Goal: Task Accomplishment & Management: Complete application form

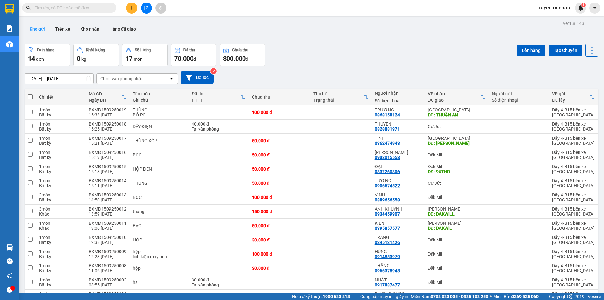
click at [146, 9] on icon "file-add" at bounding box center [146, 8] width 4 height 4
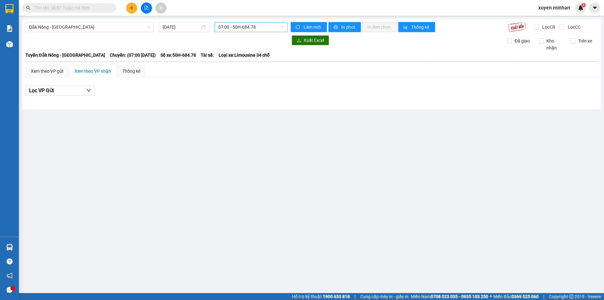
click at [233, 27] on span "07:00 - 50H-684.78" at bounding box center [250, 26] width 65 height 9
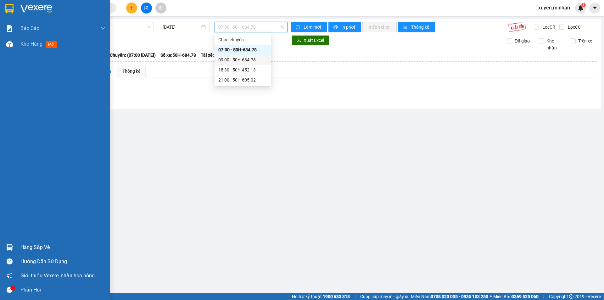
click at [7, 8] on img at bounding box center [9, 8] width 8 height 9
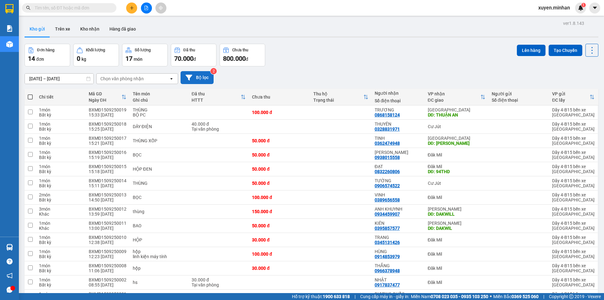
click at [198, 79] on button "Bộ lọc" at bounding box center [196, 77] width 33 height 13
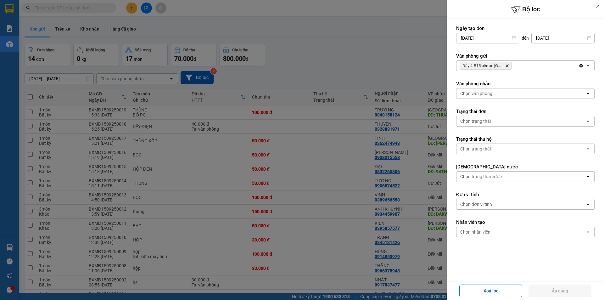
click at [526, 71] on form "Ngày tạo đơn [DATE] Press the down arrow key to interact with the calendar and …" at bounding box center [525, 150] width 138 height 250
click at [526, 67] on div "Dãy 4-B15 bến xe [GEOGRAPHIC_DATA]" at bounding box center [517, 66] width 122 height 10
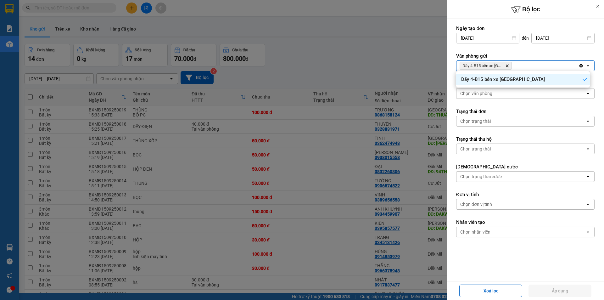
click at [359, 70] on div at bounding box center [302, 150] width 604 height 300
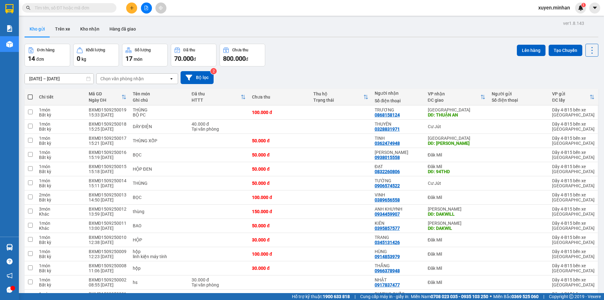
click at [130, 11] on button at bounding box center [131, 8] width 11 height 11
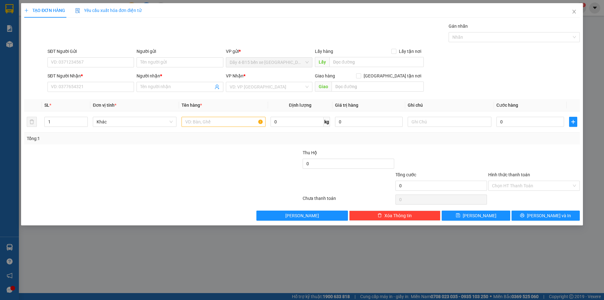
click at [79, 81] on div "SĐT Người Nhận *" at bounding box center [90, 76] width 86 height 9
click at [85, 88] on input "SĐT Người Nhận *" at bounding box center [90, 87] width 86 height 10
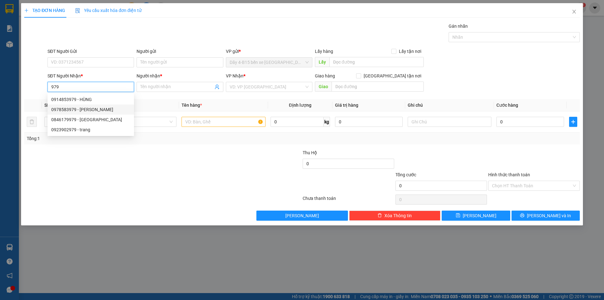
click at [90, 108] on div "0978583979 - [PERSON_NAME]" at bounding box center [90, 109] width 79 height 7
type input "0978583979"
type input "HOÀI PHÁT"
checkbox input "true"
type input "TT"
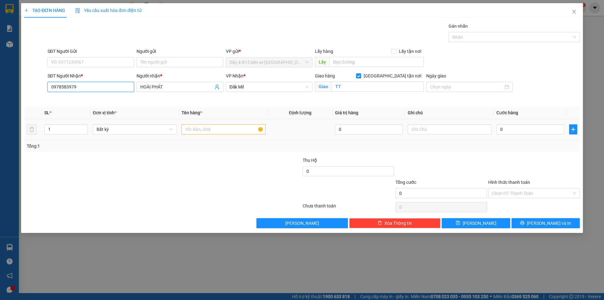
type input "0978583979"
click at [195, 127] on input "text" at bounding box center [223, 129] width 84 height 10
type input "kiện"
click at [533, 130] on input "0" at bounding box center [530, 129] width 68 height 10
type input "1"
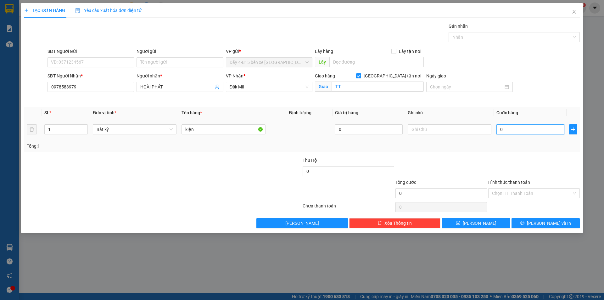
type input "1"
type input "10"
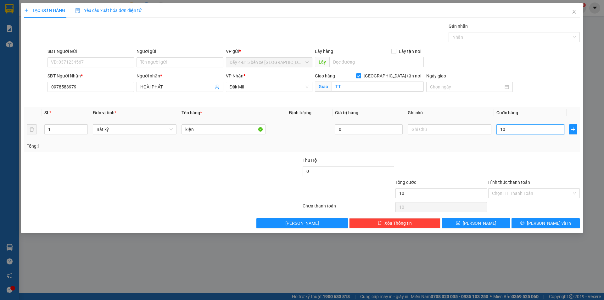
type input "100"
type input "100.000"
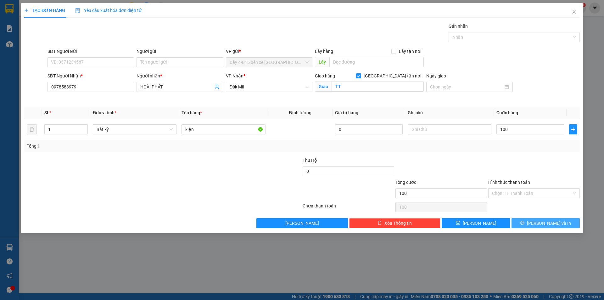
type input "100.000"
click at [542, 224] on span "[PERSON_NAME] và In" at bounding box center [549, 222] width 44 height 7
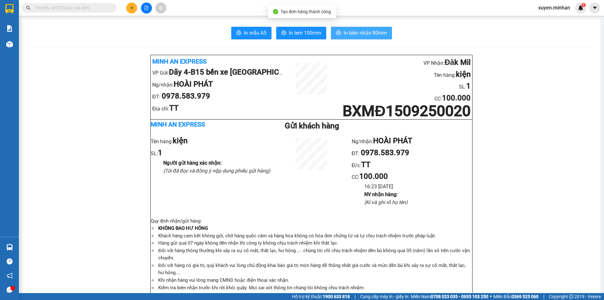
click at [378, 35] on span "In biên nhận 80mm" at bounding box center [364, 33] width 43 height 8
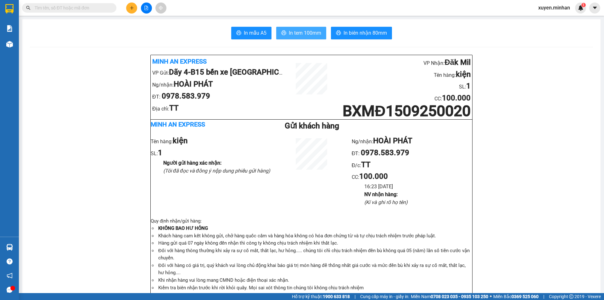
click at [298, 36] on span "In tem 100mm" at bounding box center [305, 33] width 32 height 8
click at [129, 8] on button at bounding box center [131, 8] width 11 height 11
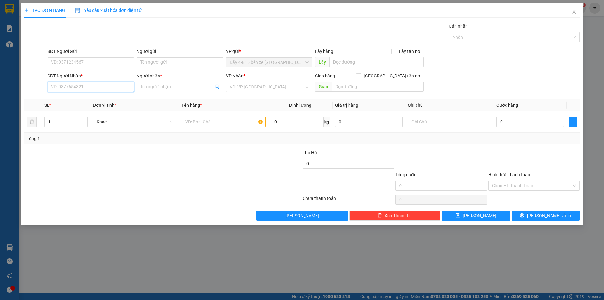
click at [77, 87] on input "SĐT Người Nhận *" at bounding box center [90, 87] width 86 height 10
click at [77, 88] on input "4848" at bounding box center [90, 87] width 86 height 10
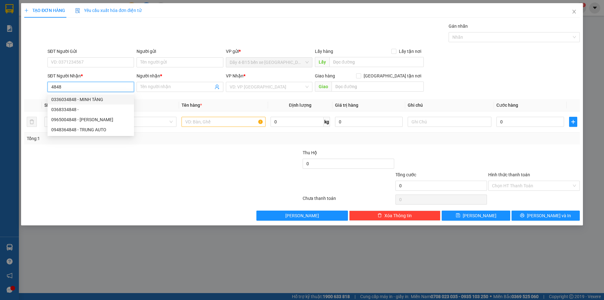
click at [82, 99] on div "0336034848 - MINH TÀNG" at bounding box center [90, 99] width 79 height 7
type input "0336034848"
type input "MINH TÀNG"
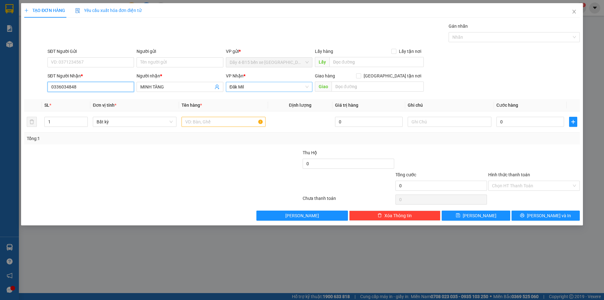
click at [280, 91] on span "Đăk Mil" at bounding box center [269, 86] width 79 height 9
type input "0336034848"
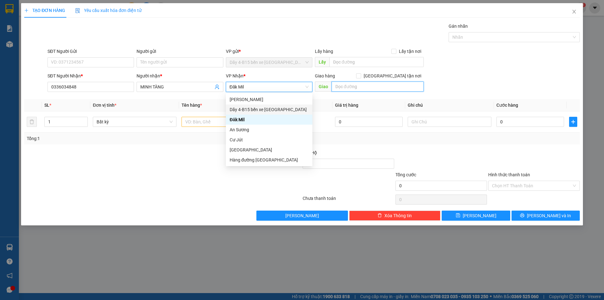
click at [360, 86] on input "text" at bounding box center [377, 86] width 92 height 10
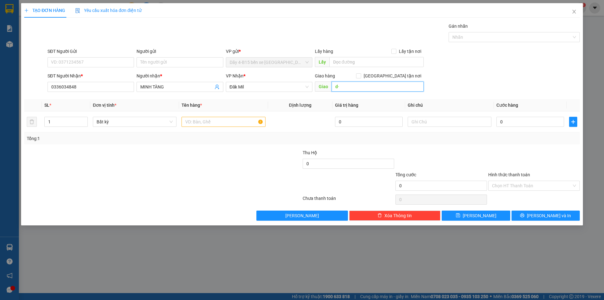
type input "d"
type input "đức mạnh"
click at [361, 78] on span at bounding box center [358, 75] width 5 height 5
click at [360, 78] on input "[GEOGRAPHIC_DATA] tận nơi" at bounding box center [358, 75] width 4 height 4
checkbox input "true"
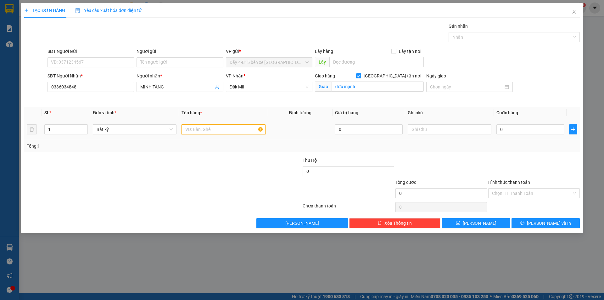
click at [217, 130] on input "text" at bounding box center [223, 129] width 84 height 10
type input "th giấy"
click at [521, 128] on input "0" at bounding box center [530, 129] width 68 height 10
type input "6"
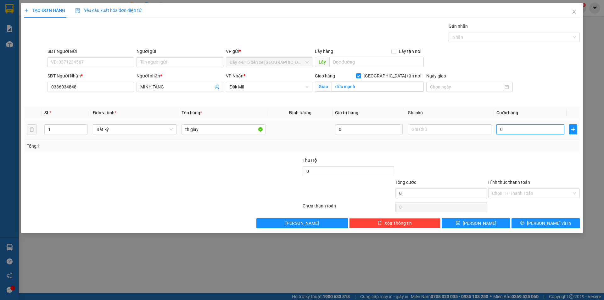
type input "6"
type input "60"
type input "60.000"
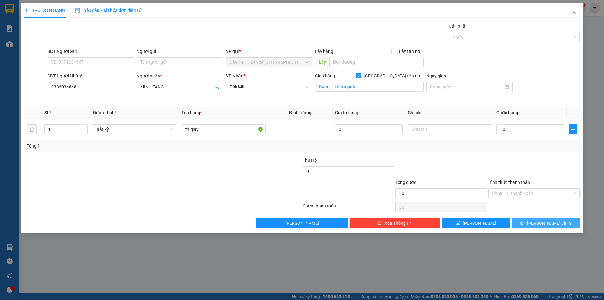
type input "60.000"
drag, startPoint x: 552, startPoint y: 226, endPoint x: 555, endPoint y: 228, distance: 3.3
click at [553, 226] on button "[PERSON_NAME] và In" at bounding box center [545, 223] width 68 height 10
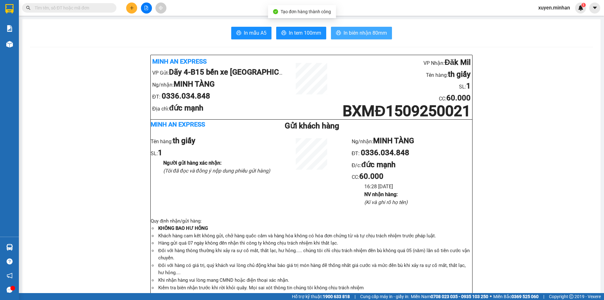
click at [378, 38] on button "In biên nhận 80mm" at bounding box center [361, 33] width 61 height 13
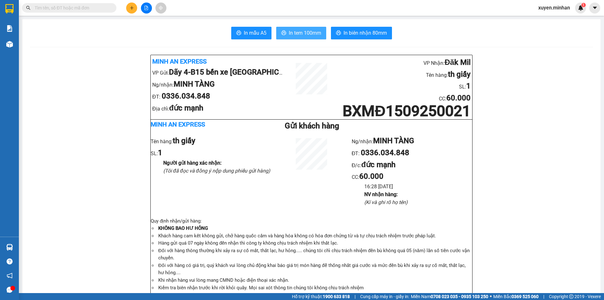
click at [314, 36] on span "In tem 100mm" at bounding box center [305, 33] width 32 height 8
click at [132, 9] on icon "plus" at bounding box center [132, 8] width 4 height 4
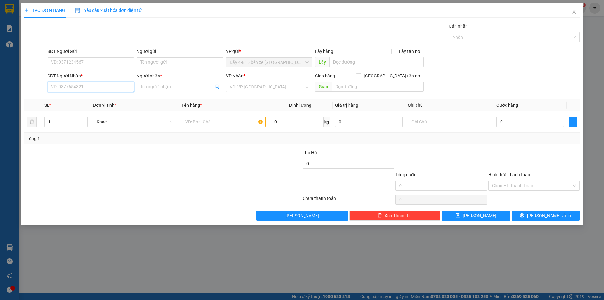
click at [75, 88] on input "SĐT Người Nhận *" at bounding box center [90, 87] width 86 height 10
click at [199, 120] on input "text" at bounding box center [223, 122] width 84 height 10
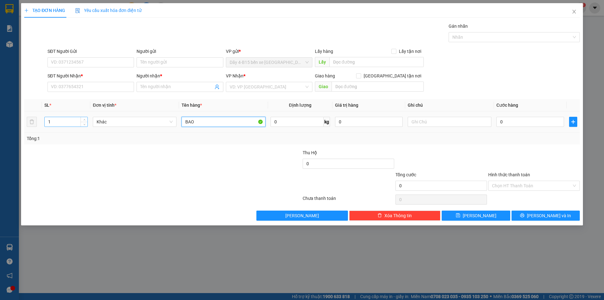
type input "BAO"
click at [65, 124] on input "1" at bounding box center [66, 121] width 43 height 9
type input "2"
click at [88, 91] on input "SĐT Người Nhận *" at bounding box center [90, 87] width 86 height 10
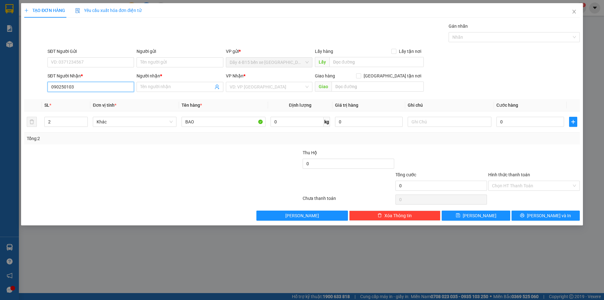
type input "0902501034"
click at [89, 102] on div "0902501034 - KIU" at bounding box center [90, 99] width 79 height 7
type input "KIU"
type input "0902501034"
click at [528, 120] on input "0" at bounding box center [530, 122] width 68 height 10
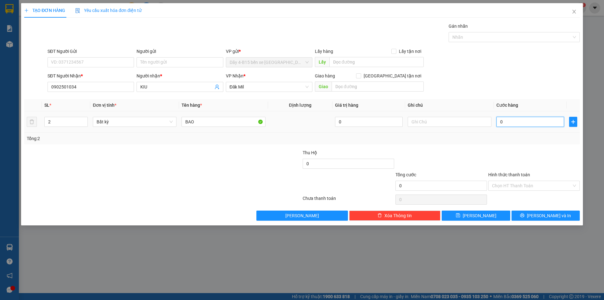
type input "4"
type input "40"
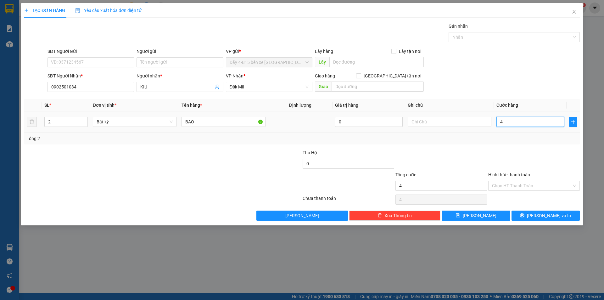
type input "40"
type input "400"
type input "400.000"
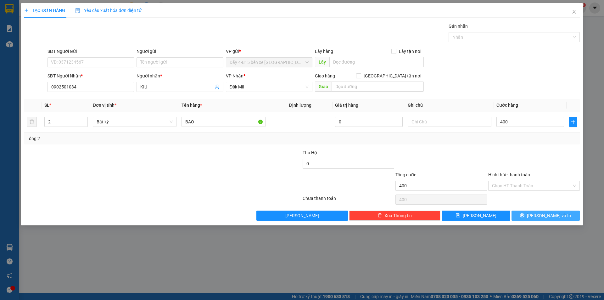
type input "400.000"
click at [564, 217] on button "[PERSON_NAME] và In" at bounding box center [545, 215] width 68 height 10
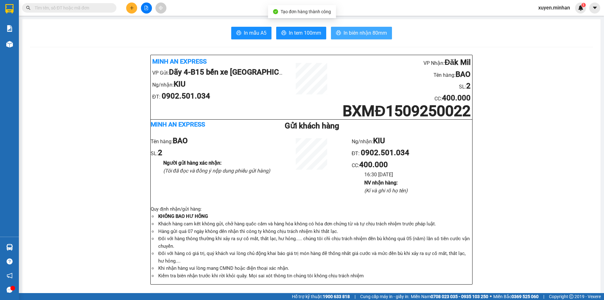
click at [357, 36] on span "In biên nhận 80mm" at bounding box center [364, 33] width 43 height 8
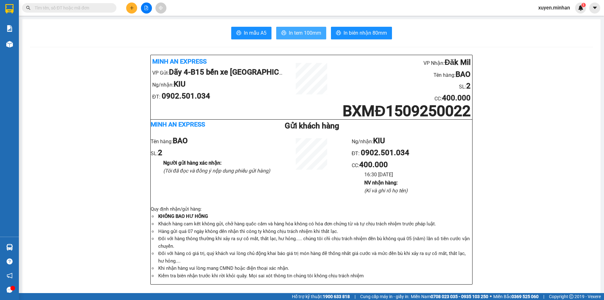
click at [306, 30] on span "In tem 100mm" at bounding box center [305, 33] width 32 height 8
click at [132, 11] on button at bounding box center [131, 8] width 11 height 11
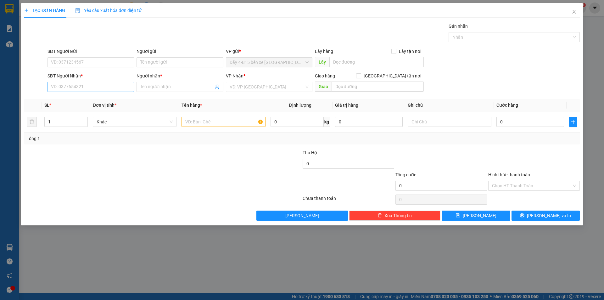
click at [106, 91] on div "SĐT Người Nhận * VD: 0377654321" at bounding box center [90, 83] width 86 height 22
click at [104, 90] on input "SĐT Người Nhận *" at bounding box center [90, 87] width 86 height 10
click at [213, 127] on div at bounding box center [223, 121] width 84 height 13
type input "XÔ"
click at [100, 87] on input "SĐT Người Nhận *" at bounding box center [90, 87] width 86 height 10
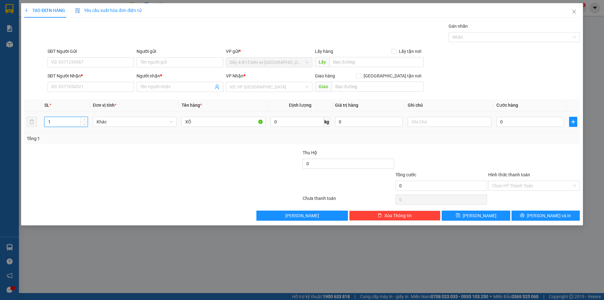
click at [73, 119] on input "1" at bounding box center [66, 121] width 43 height 9
type input "5"
click at [80, 93] on div "SĐT Người Nhận * VD: 0377654321" at bounding box center [90, 83] width 86 height 22
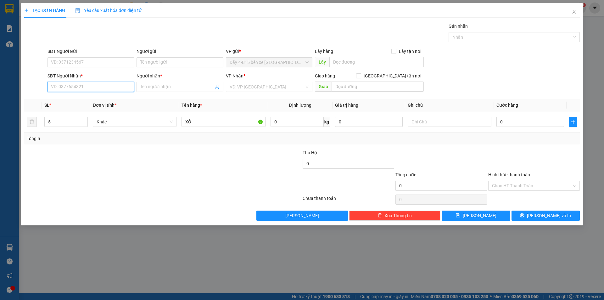
click at [80, 85] on input "SĐT Người Nhận *" at bounding box center [90, 87] width 86 height 10
type input "0"
click at [103, 88] on input "286" at bounding box center [90, 87] width 86 height 10
click at [90, 99] on div "0978510286 - HẠNH" at bounding box center [90, 99] width 79 height 7
type input "0978510286"
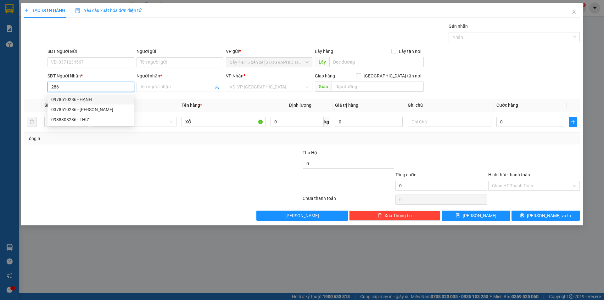
type input "HẠNH"
type input "0978510286"
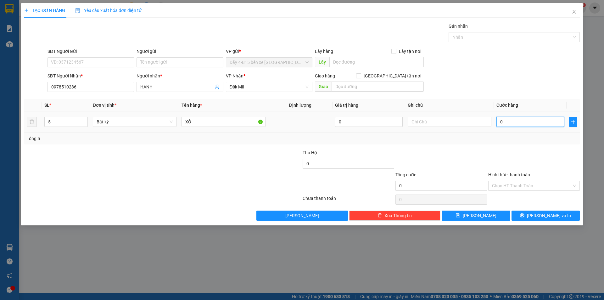
click at [529, 122] on input "0" at bounding box center [530, 122] width 68 height 10
type input "2"
type input "25"
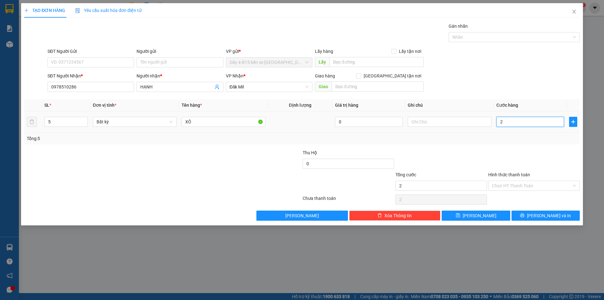
type input "25"
type input "250"
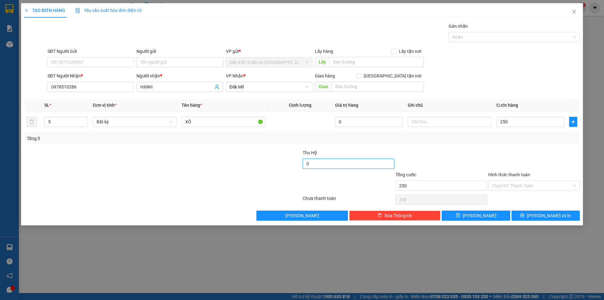
type input "250.000"
click at [355, 166] on input "0" at bounding box center [347, 163] width 91 height 10
type input "11.000.000"
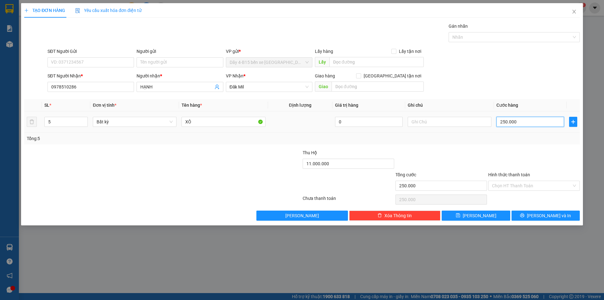
click at [529, 121] on input "250.000" at bounding box center [530, 122] width 68 height 10
click at [443, 125] on input "text" at bounding box center [449, 122] width 84 height 10
type input "PHÍ THU HỘ 50K"
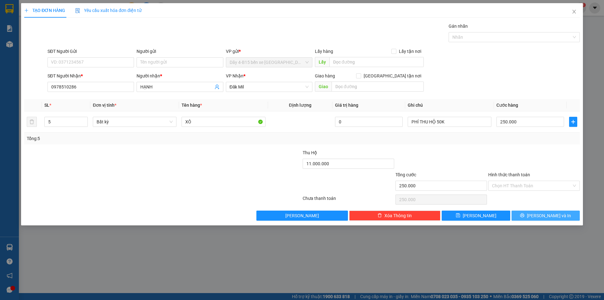
click at [544, 214] on span "[PERSON_NAME] và In" at bounding box center [549, 215] width 44 height 7
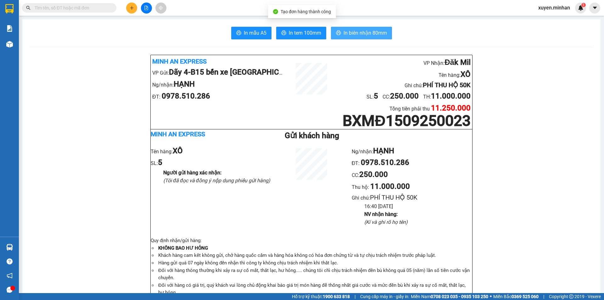
click at [359, 38] on button "In biên nhận 80mm" at bounding box center [361, 33] width 61 height 13
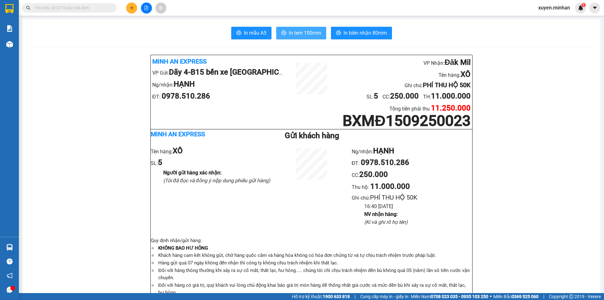
click at [290, 36] on span "In tem 100mm" at bounding box center [305, 33] width 32 height 8
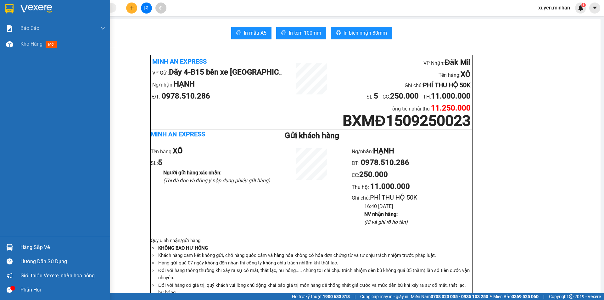
click at [7, 8] on img at bounding box center [9, 8] width 8 height 9
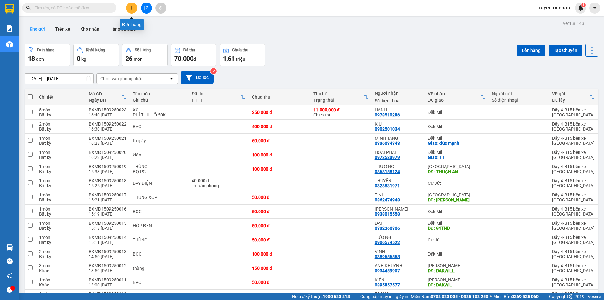
click at [131, 11] on button at bounding box center [131, 8] width 11 height 11
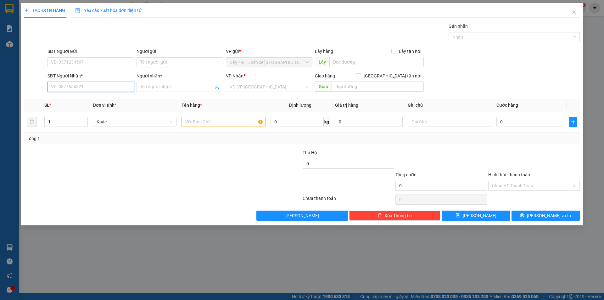
drag, startPoint x: 95, startPoint y: 89, endPoint x: 91, endPoint y: 88, distance: 4.7
click at [95, 89] on input "SĐT Người Nhận *" at bounding box center [90, 87] width 86 height 10
click at [96, 88] on input "683" at bounding box center [90, 87] width 86 height 10
click at [91, 101] on div "0973832683 - C NGÂN" at bounding box center [90, 99] width 79 height 7
type input "0973832683"
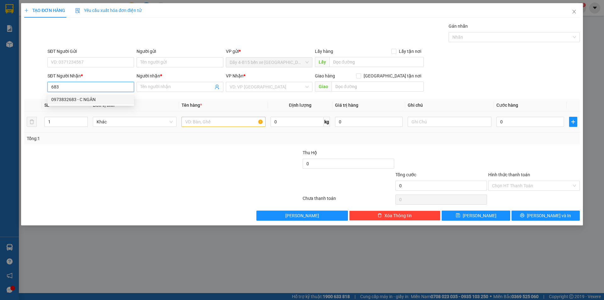
type input "C NGÂN"
checkbox input "true"
type input "TT"
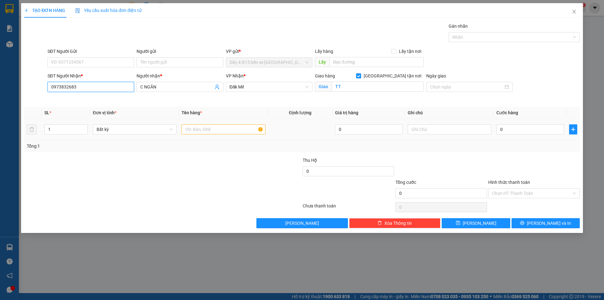
type input "0973832683"
click at [198, 130] on input "text" at bounding box center [223, 129] width 84 height 10
type input "BỌC"
click at [523, 128] on input "0" at bounding box center [530, 129] width 68 height 10
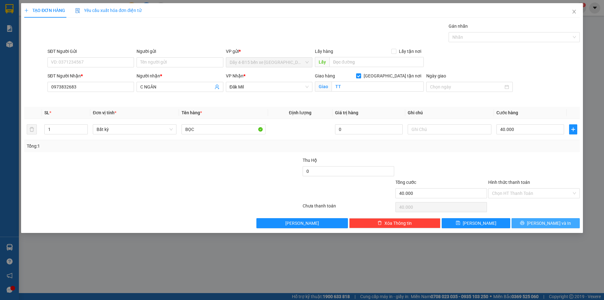
click at [538, 222] on button "[PERSON_NAME] và In" at bounding box center [545, 223] width 68 height 10
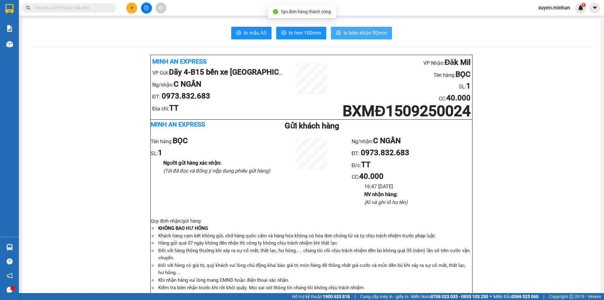
click at [343, 36] on span "In biên nhận 80mm" at bounding box center [364, 33] width 43 height 8
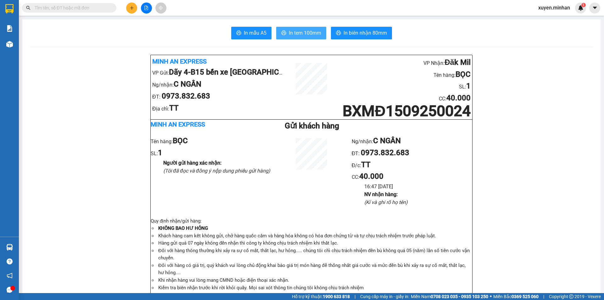
click at [310, 33] on span "In tem 100mm" at bounding box center [305, 33] width 32 height 8
click at [529, 294] on strong "0369 525 060" at bounding box center [524, 296] width 27 height 5
drag, startPoint x: 488, startPoint y: 208, endPoint x: 355, endPoint y: 195, distance: 133.4
drag, startPoint x: 354, startPoint y: 192, endPoint x: 357, endPoint y: 194, distance: 3.5
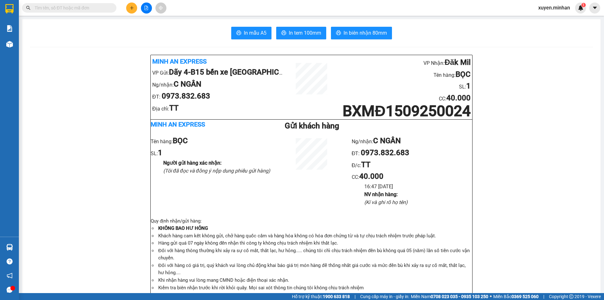
click at [355, 193] on ul "16:47 [DATE] NV nhận hàng : (Kí và ghi rõ họ tên)" at bounding box center [411, 194] width 120 height 24
click at [132, 10] on icon "plus" at bounding box center [132, 8] width 4 height 4
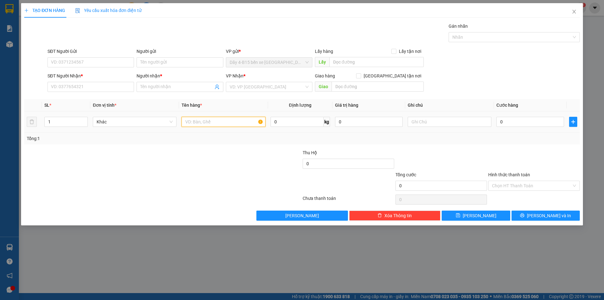
click at [195, 119] on input "text" at bounding box center [223, 122] width 84 height 10
type input "THÙNG"
click at [89, 92] on div "SĐT Người Nhận * VD: 0377654321" at bounding box center [90, 83] width 86 height 22
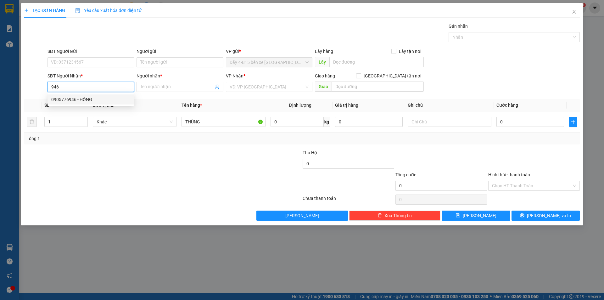
click at [104, 100] on div "0905776946 - HỒNG" at bounding box center [90, 99] width 79 height 7
type input "0905776946"
type input "HỒNG"
type input "0905776946"
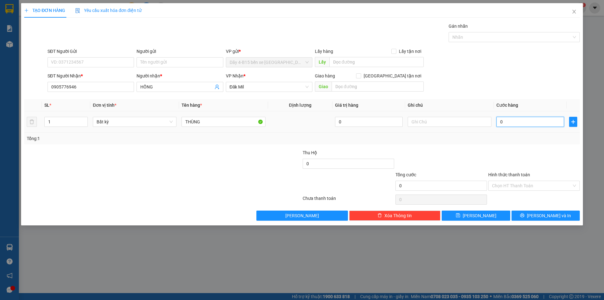
click at [514, 124] on input "0" at bounding box center [530, 122] width 68 height 10
type input "6"
type input "60"
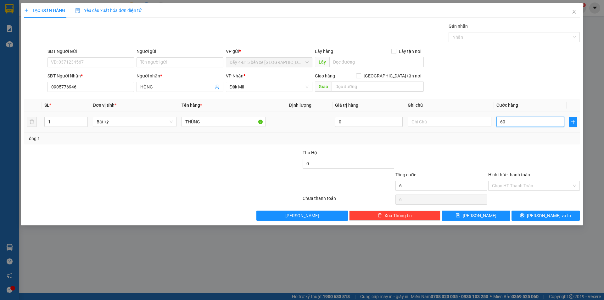
type input "60"
type input "60.000"
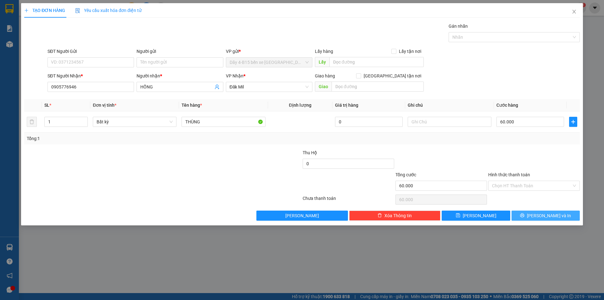
drag, startPoint x: 526, startPoint y: 212, endPoint x: 520, endPoint y: 206, distance: 8.0
click at [526, 212] on button "[PERSON_NAME] và In" at bounding box center [545, 215] width 68 height 10
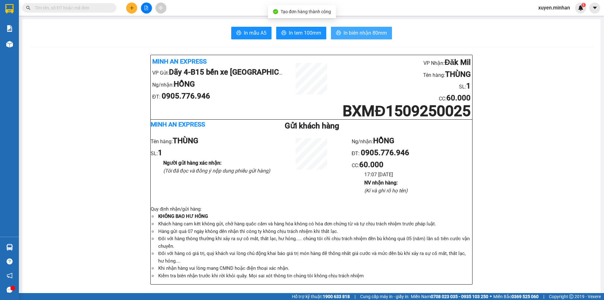
click at [337, 31] on icon "printer" at bounding box center [338, 32] width 5 height 5
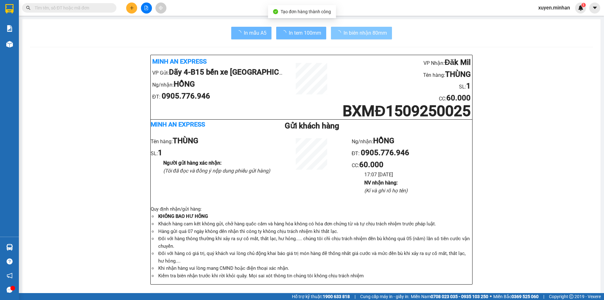
click at [300, 36] on span "In tem 100mm" at bounding box center [305, 33] width 32 height 8
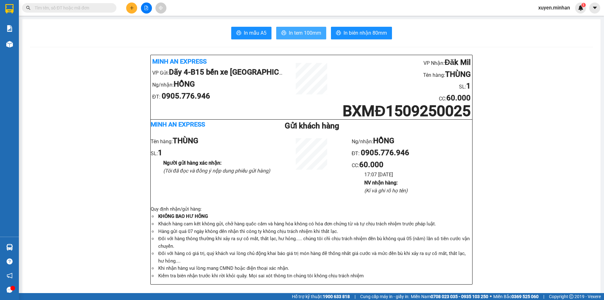
click at [295, 34] on span "In tem 100mm" at bounding box center [305, 33] width 32 height 8
click at [133, 10] on button at bounding box center [131, 8] width 11 height 11
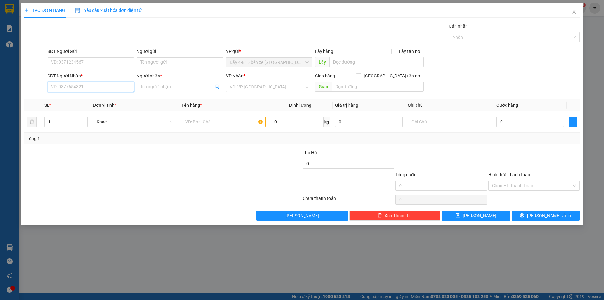
click at [98, 88] on input "SĐT Người Nhận *" at bounding box center [90, 87] width 86 height 10
click at [73, 103] on div "0984117719 - VINH" at bounding box center [90, 99] width 86 height 10
type input "0984117719"
type input "VINH"
type input "ĐẮK WIL"
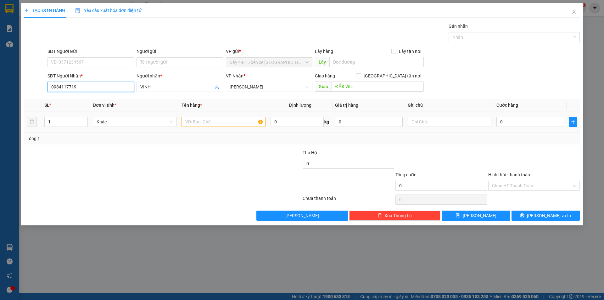
type input "0984117719"
click at [200, 122] on input "text" at bounding box center [223, 122] width 84 height 10
type input "TX"
click at [544, 124] on input "0" at bounding box center [530, 122] width 68 height 10
type input "4"
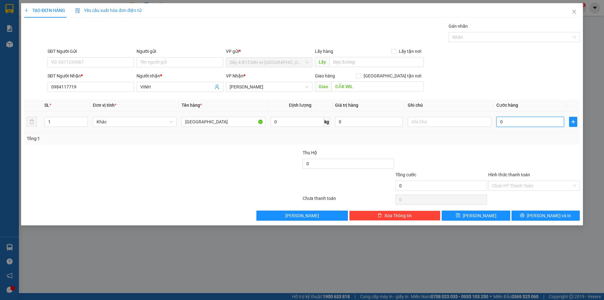
type input "4"
type input "40"
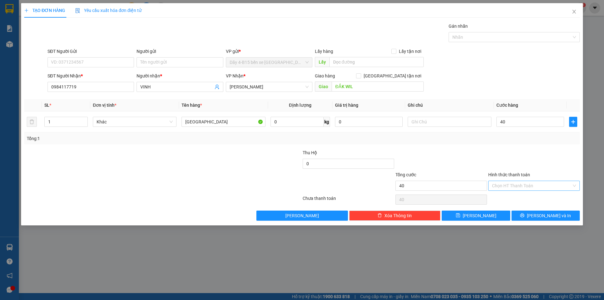
type input "40.000"
drag, startPoint x: 524, startPoint y: 184, endPoint x: 526, endPoint y: 193, distance: 9.6
click at [524, 185] on input "Hình thức thanh toán" at bounding box center [532, 185] width 80 height 9
click at [527, 200] on div "Tại văn phòng" at bounding box center [534, 198] width 84 height 7
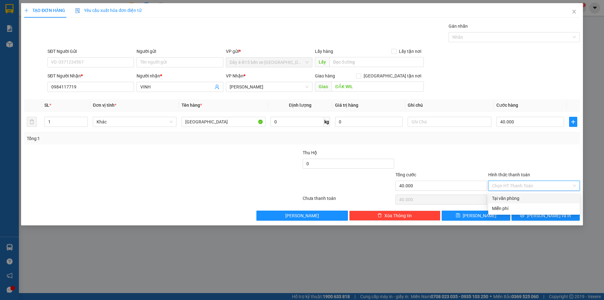
type input "0"
click at [525, 214] on button "[PERSON_NAME] và In" at bounding box center [545, 215] width 68 height 10
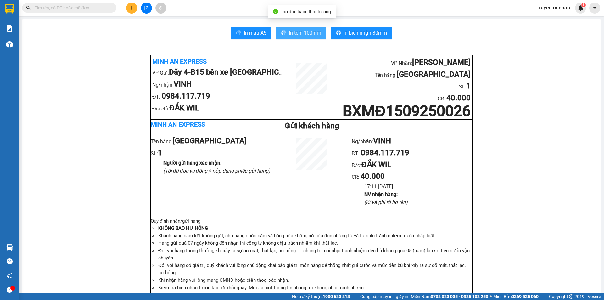
click at [298, 31] on span "In tem 100mm" at bounding box center [305, 33] width 32 height 8
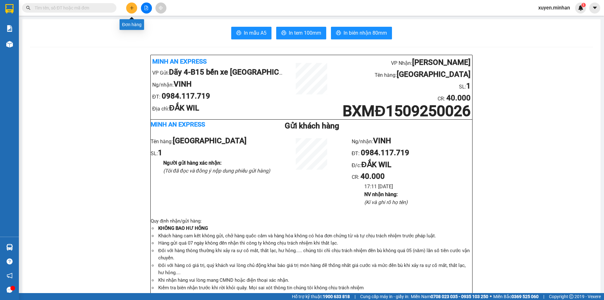
click at [128, 9] on button at bounding box center [131, 8] width 11 height 11
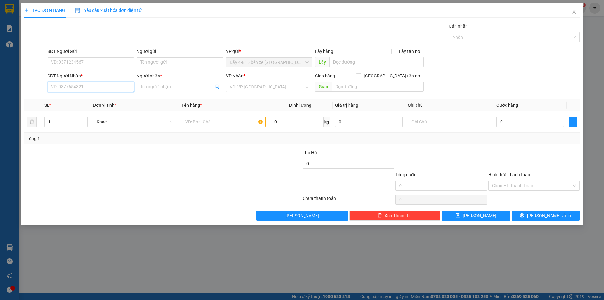
click at [72, 84] on input "SĐT Người Nhận *" at bounding box center [90, 87] width 86 height 10
click at [84, 100] on div "0826551139 - A DŨNG" at bounding box center [90, 99] width 79 height 7
type input "0826551139"
type input "A DŨNG"
checkbox input "true"
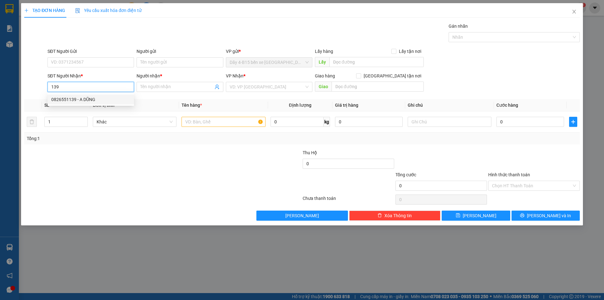
type input "TT"
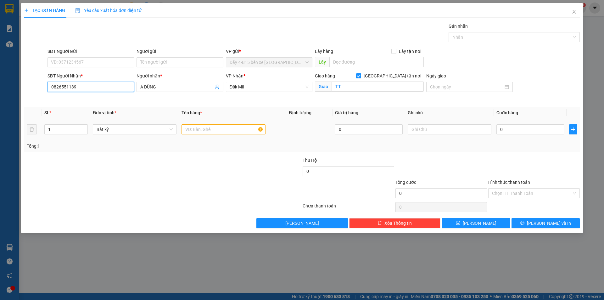
type input "0826551139"
click at [190, 130] on input "text" at bounding box center [223, 129] width 84 height 10
type input "KIỆN"
click at [517, 129] on input "0" at bounding box center [530, 129] width 68 height 10
type input "3"
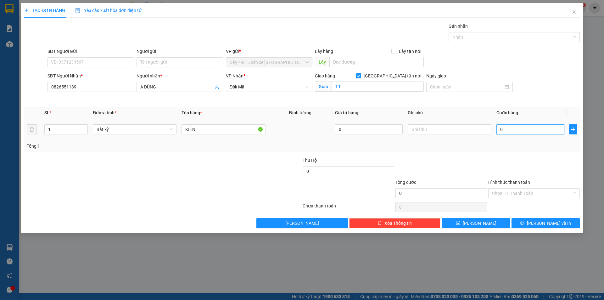
type input "3"
type input "30"
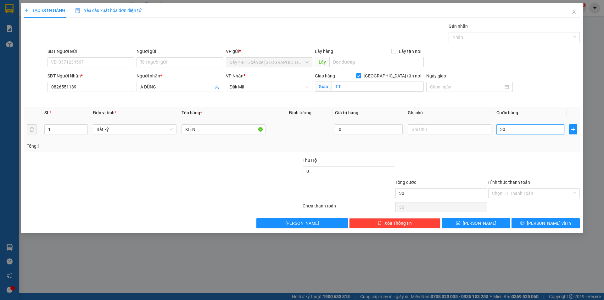
type input "3"
type input "0"
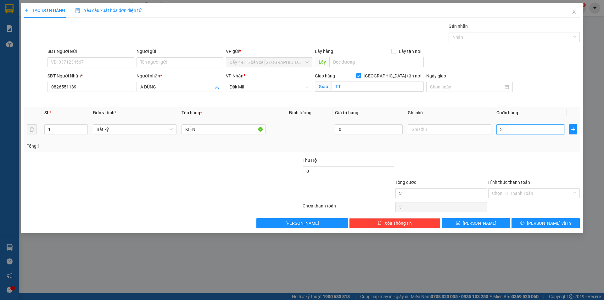
type input "0"
type input "04"
type input "4"
type input "040"
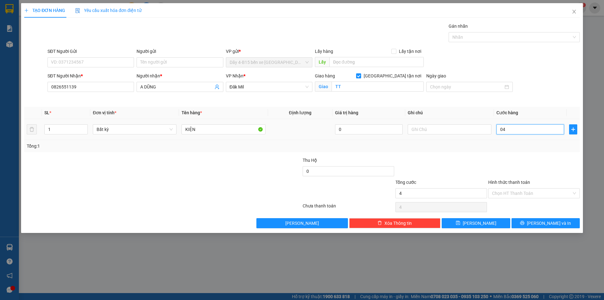
type input "40"
type input "40.000"
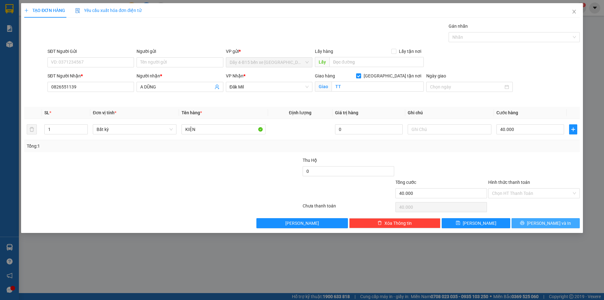
click at [528, 225] on button "[PERSON_NAME] và In" at bounding box center [545, 223] width 68 height 10
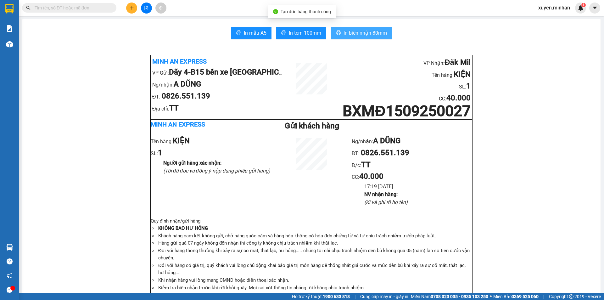
click at [354, 30] on span "In biên nhận 80mm" at bounding box center [364, 33] width 43 height 8
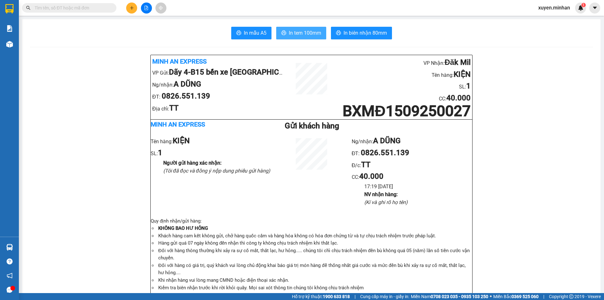
click at [298, 36] on span "In tem 100mm" at bounding box center [305, 33] width 32 height 8
click at [131, 9] on icon "plus" at bounding box center [132, 8] width 4 height 4
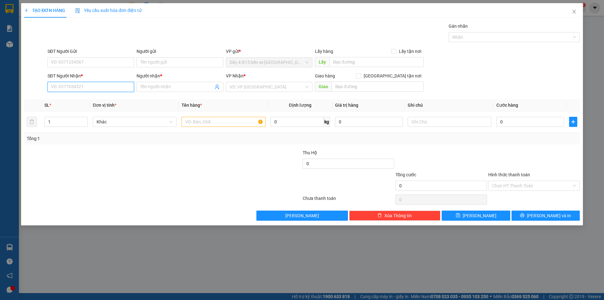
click at [105, 84] on input "SĐT Người Nhận *" at bounding box center [90, 87] width 86 height 10
click at [201, 124] on input "text" at bounding box center [223, 122] width 84 height 10
type input "BAO"
click at [67, 90] on input "SĐT Người Nhận *" at bounding box center [90, 87] width 86 height 10
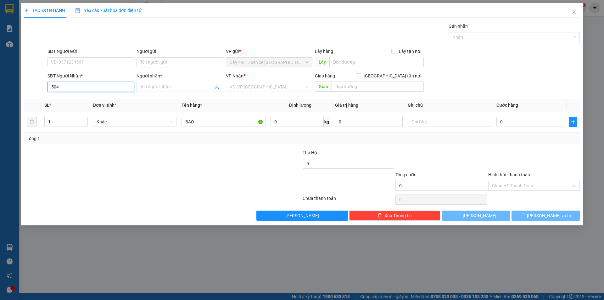
click at [70, 86] on input "504" at bounding box center [90, 87] width 86 height 10
click at [88, 88] on input "504" at bounding box center [90, 87] width 86 height 10
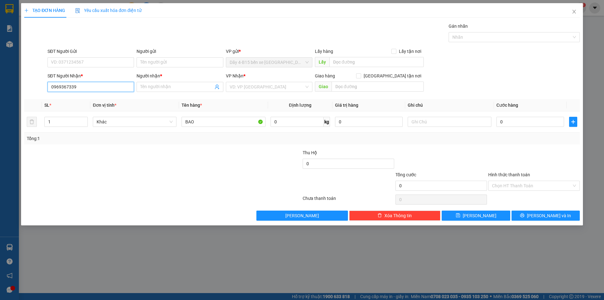
click at [91, 84] on input "0969367339" at bounding box center [90, 87] width 86 height 10
type input "0969367339"
drag, startPoint x: 161, startPoint y: 88, endPoint x: 201, endPoint y: 88, distance: 39.6
click at [162, 88] on input "Người nhận *" at bounding box center [176, 86] width 73 height 7
click at [253, 92] on div "Transit Pickup Surcharge Ids Transit Deliver Surcharge Ids Transit Deliver Surc…" at bounding box center [301, 122] width 555 height 198
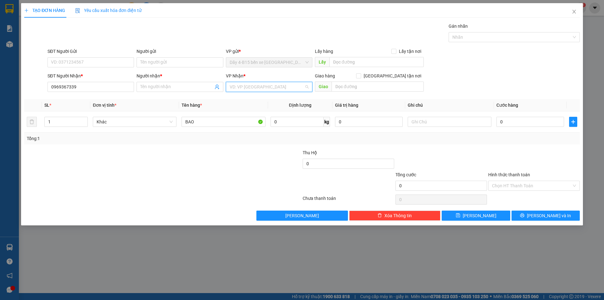
click at [253, 91] on input "search" at bounding box center [267, 86] width 75 height 9
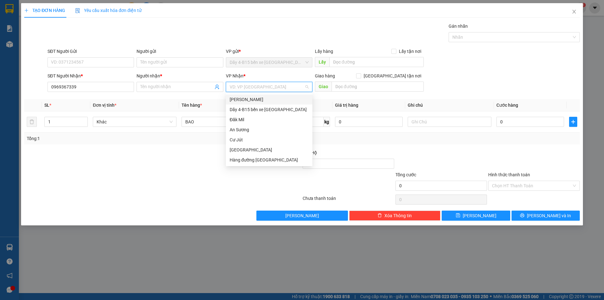
drag, startPoint x: 257, startPoint y: 102, endPoint x: 274, endPoint y: 98, distance: 17.5
click at [257, 102] on div "[PERSON_NAME]" at bounding box center [269, 99] width 79 height 7
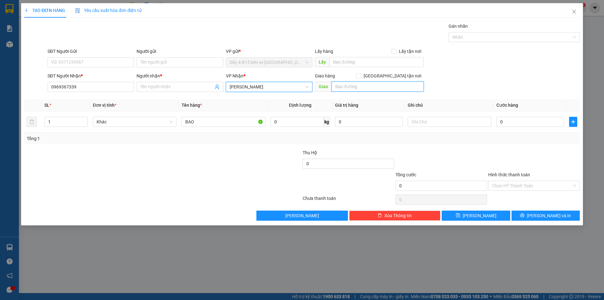
click at [349, 91] on input "text" at bounding box center [377, 86] width 92 height 10
type input "E"
click at [338, 89] on input "AEPO" at bounding box center [377, 86] width 92 height 10
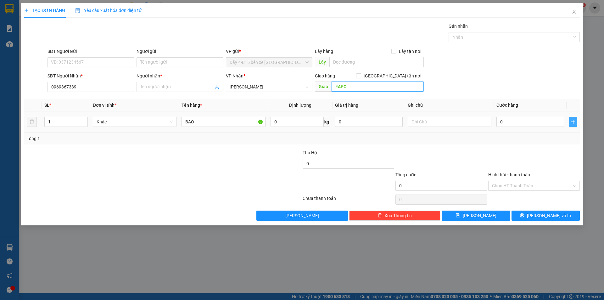
type input "EAPO"
click at [575, 123] on span "plus" at bounding box center [573, 121] width 8 height 5
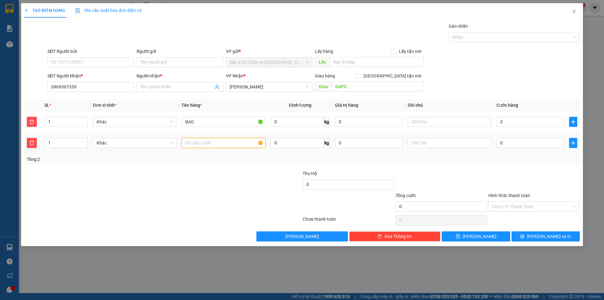
click at [230, 145] on input "text" at bounding box center [223, 143] width 84 height 10
type input "VALY"
click at [523, 121] on input "0" at bounding box center [530, 122] width 68 height 10
type input "1"
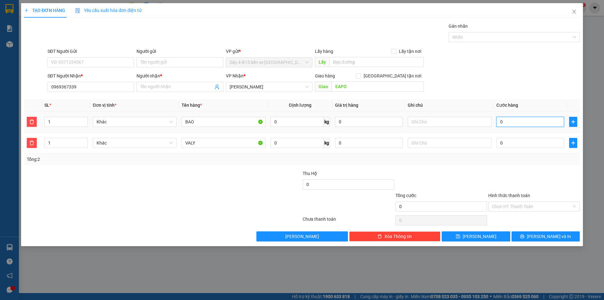
type input "1"
type input "10"
type input "100"
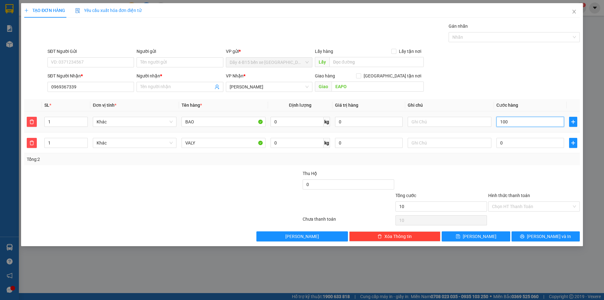
type input "100"
type input "100.000"
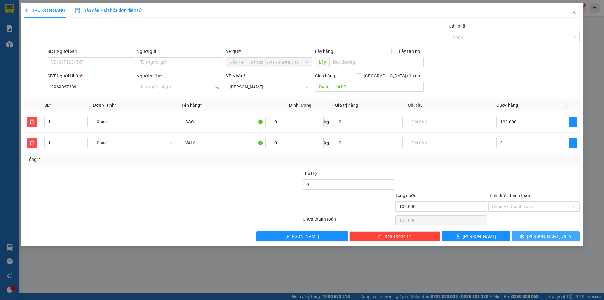
click at [552, 234] on span "[PERSON_NAME] và In" at bounding box center [549, 236] width 44 height 7
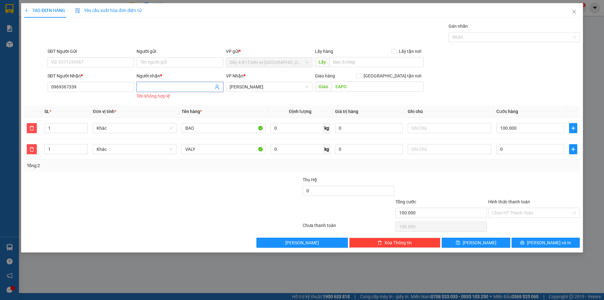
click at [202, 90] on span at bounding box center [179, 87] width 86 height 10
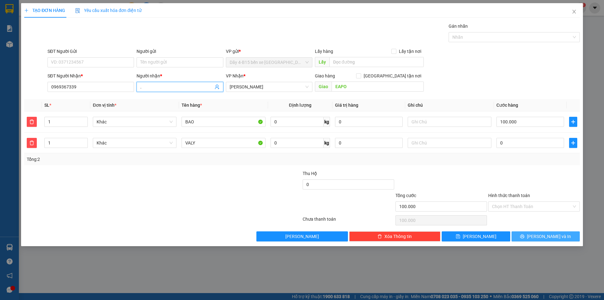
type input "."
drag, startPoint x: 541, startPoint y: 237, endPoint x: 520, endPoint y: 212, distance: 33.0
click at [540, 237] on span "[PERSON_NAME] và In" at bounding box center [549, 236] width 44 height 7
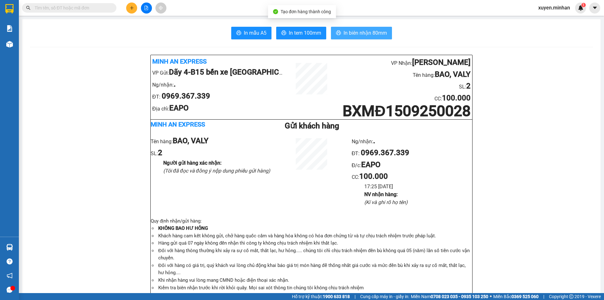
drag, startPoint x: 375, startPoint y: 34, endPoint x: 360, endPoint y: 41, distance: 16.3
click at [375, 34] on span "In biên nhận 80mm" at bounding box center [364, 33] width 43 height 8
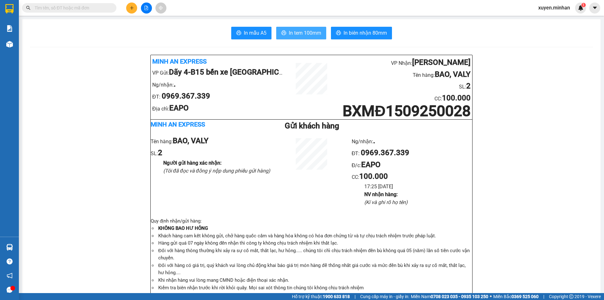
click at [305, 30] on span "In tem 100mm" at bounding box center [305, 33] width 32 height 8
click at [130, 7] on icon "plus" at bounding box center [132, 8] width 4 height 4
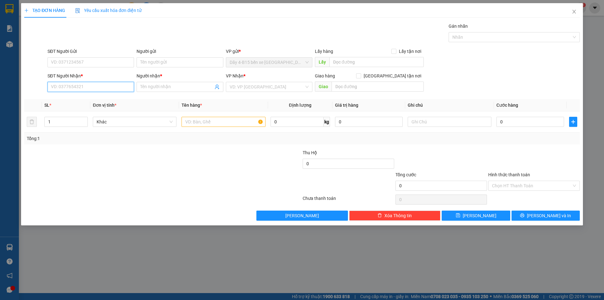
click at [66, 88] on input "SĐT Người Nhận *" at bounding box center [90, 87] width 86 height 10
click at [66, 101] on div "0969233552 - KHUYNH" at bounding box center [90, 99] width 79 height 7
type input "0969233552"
type input "KHUYNH"
type input "ĐẮK WIL"
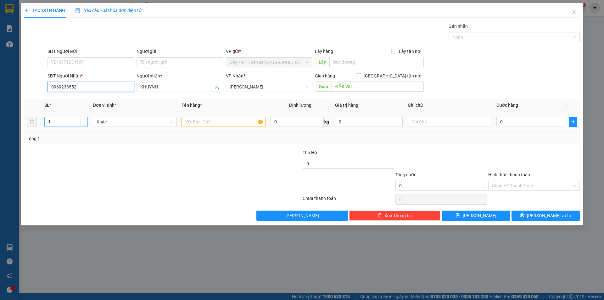
type input "0969233552"
click at [82, 119] on span "Increase Value" at bounding box center [83, 120] width 7 height 6
type input "4"
click at [82, 119] on span "Increase Value" at bounding box center [83, 120] width 7 height 6
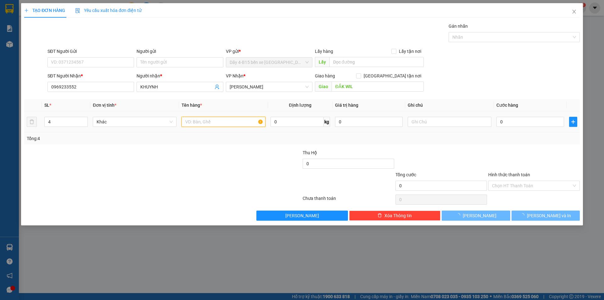
click at [202, 121] on input "text" at bounding box center [223, 122] width 84 height 10
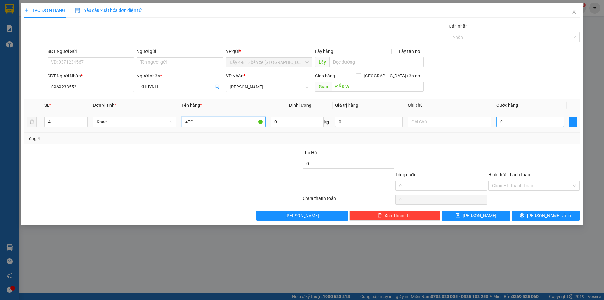
type input "4TG"
click at [519, 121] on input "0" at bounding box center [530, 122] width 68 height 10
type input "2"
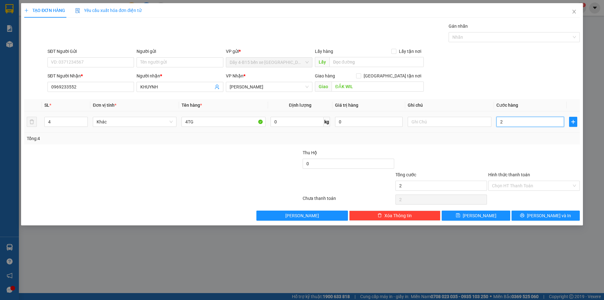
type input "24"
type input "240"
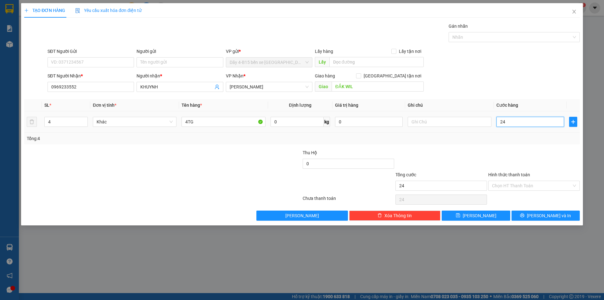
type input "240"
type input "240.000"
click at [525, 218] on button "[PERSON_NAME] và In" at bounding box center [545, 215] width 68 height 10
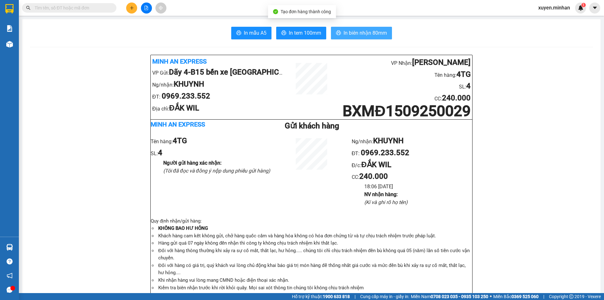
click at [358, 38] on button "In biên nhận 80mm" at bounding box center [361, 33] width 61 height 13
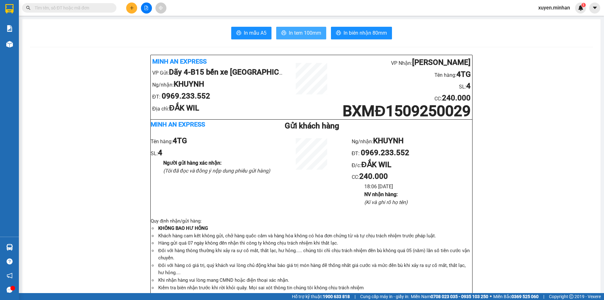
click at [308, 32] on span "In tem 100mm" at bounding box center [305, 33] width 32 height 8
click at [147, 8] on icon "file-add" at bounding box center [146, 8] width 4 height 4
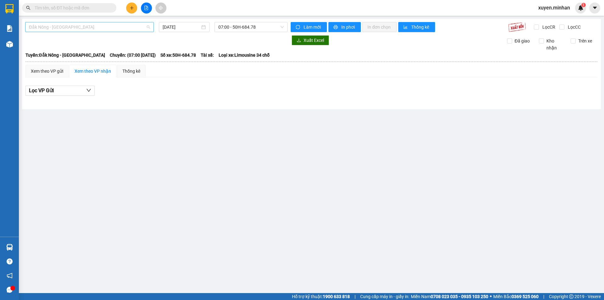
click at [80, 25] on span "Đắk Nông - [GEOGRAPHIC_DATA]" at bounding box center [89, 26] width 121 height 9
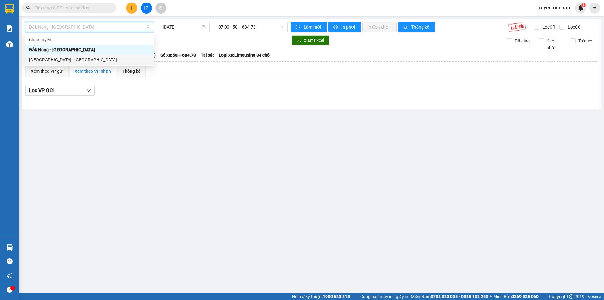
click at [58, 61] on div "Sài Gòn - Đắk Nông" at bounding box center [89, 59] width 121 height 7
type input "[DATE]"
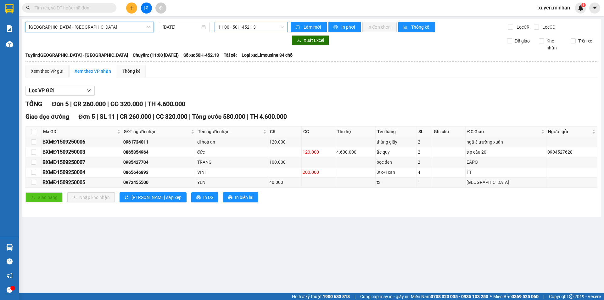
click at [235, 29] on span "11:00 - 50H-452.13" at bounding box center [250, 26] width 65 height 9
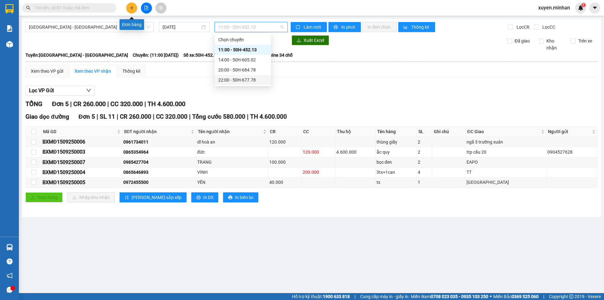
click at [132, 8] on icon "plus" at bounding box center [132, 8] width 4 height 4
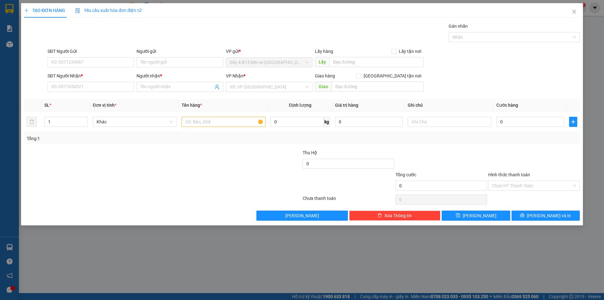
click at [67, 92] on div "SĐT Người Nhận * VD: 0377654321" at bounding box center [90, 83] width 86 height 22
click at [67, 87] on input "SĐT Người Nhận *" at bounding box center [90, 87] width 86 height 10
click at [81, 97] on div "0909667127 - RIN SPORT" at bounding box center [90, 99] width 79 height 7
type input "0909667127"
type input "RIN SPORT"
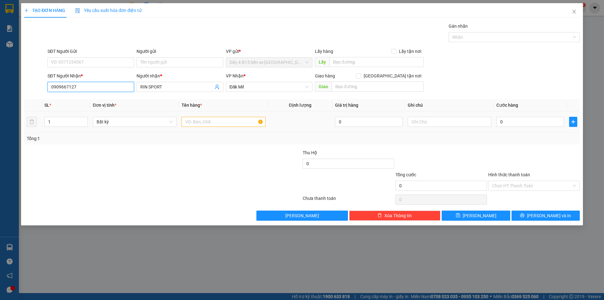
type input "0909667127"
click at [196, 122] on input "text" at bounding box center [223, 122] width 84 height 10
type input "BỌC"
click at [517, 123] on input "0" at bounding box center [530, 122] width 68 height 10
type input "3"
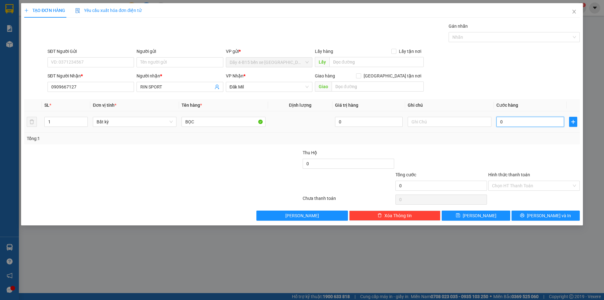
type input "3"
type input "30"
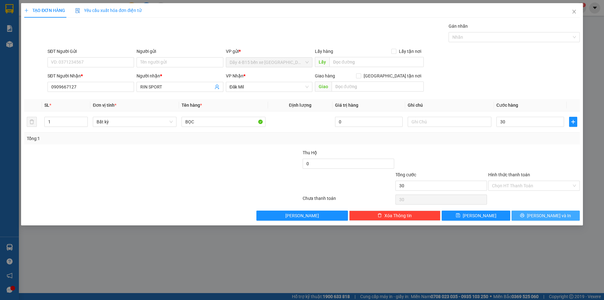
type input "30.000"
click at [541, 218] on span "[PERSON_NAME] và In" at bounding box center [549, 215] width 44 height 7
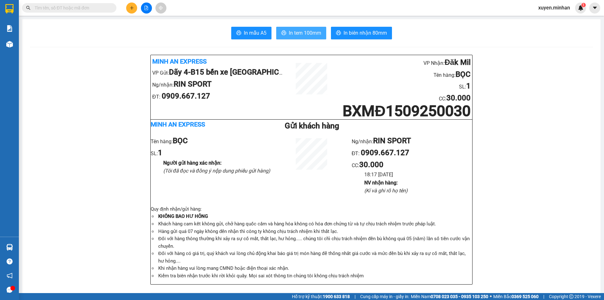
click at [292, 31] on span "In tem 100mm" at bounding box center [305, 33] width 32 height 8
click at [132, 9] on icon "plus" at bounding box center [132, 8] width 4 height 4
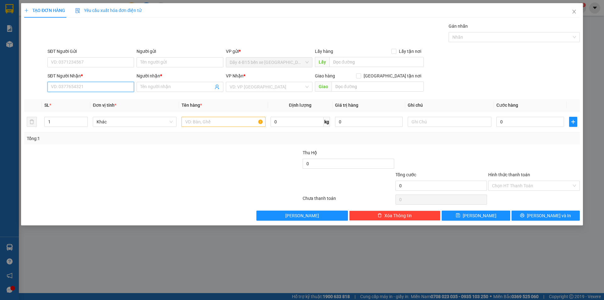
click at [82, 88] on input "SĐT Người Nhận *" at bounding box center [90, 87] width 86 height 10
click at [53, 86] on input "00384433535" at bounding box center [90, 87] width 86 height 10
type input "0384433535"
click at [162, 84] on input "Người nhận *" at bounding box center [176, 86] width 73 height 7
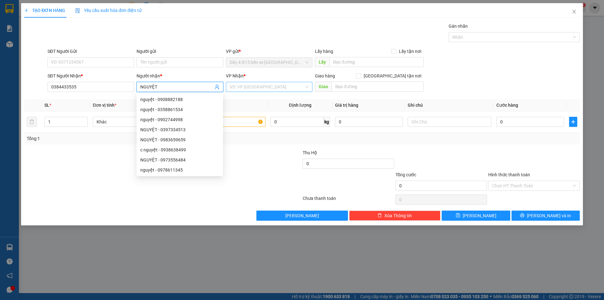
type input "NGUYỆT"
click at [263, 82] on input "search" at bounding box center [267, 86] width 75 height 9
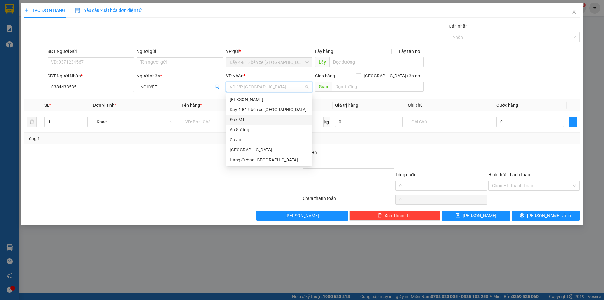
click at [246, 118] on div "Đăk Mil" at bounding box center [269, 119] width 79 height 7
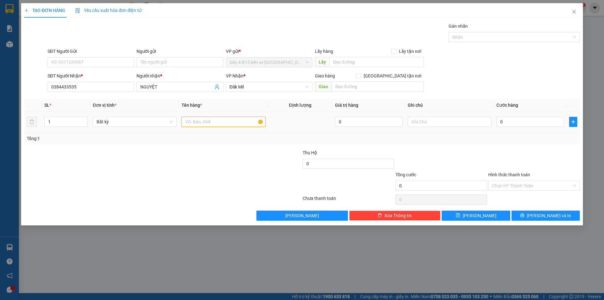
click at [203, 121] on input "text" at bounding box center [223, 122] width 84 height 10
type input "TG"
click at [515, 120] on input "0" at bounding box center [530, 122] width 68 height 10
type input "6"
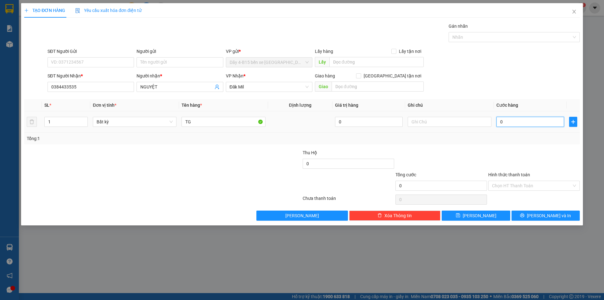
type input "6"
type input "60"
type input "60.000"
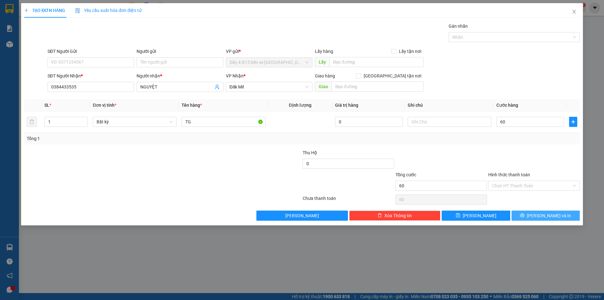
type input "60.000"
click at [526, 218] on button "[PERSON_NAME] và In" at bounding box center [545, 215] width 68 height 10
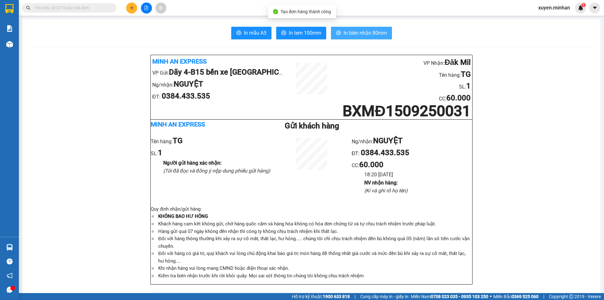
click at [356, 35] on span "In biên nhận 80mm" at bounding box center [364, 33] width 43 height 8
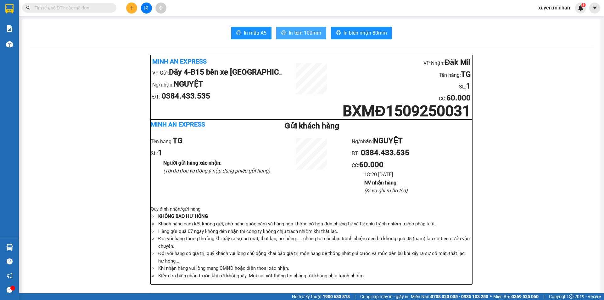
click at [297, 35] on span "In tem 100mm" at bounding box center [305, 33] width 32 height 8
click at [130, 7] on icon "plus" at bounding box center [132, 8] width 4 height 4
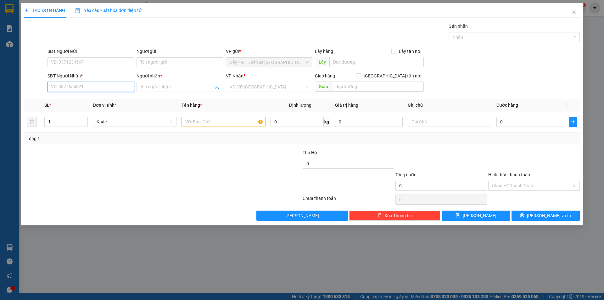
click at [56, 85] on input "SĐT Người Nhận *" at bounding box center [90, 87] width 86 height 10
click at [67, 96] on div "0938015558 - C KIM" at bounding box center [90, 99] width 79 height 7
type input "0938015558"
type input "[PERSON_NAME]"
type input "0938015558"
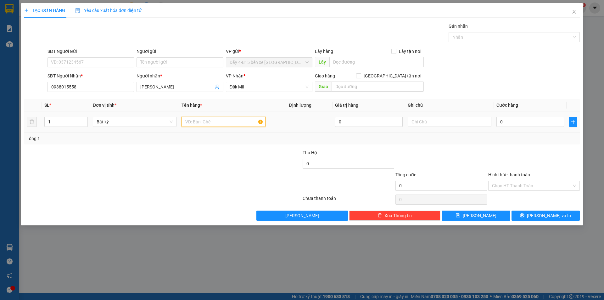
click at [200, 124] on input "text" at bounding box center [223, 122] width 84 height 10
type input "KIỆN ĐEN"
click at [519, 120] on input "0" at bounding box center [530, 122] width 68 height 10
type input "6"
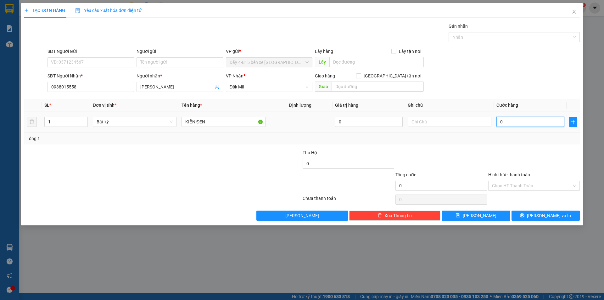
type input "6"
type input "60"
type input "60.000"
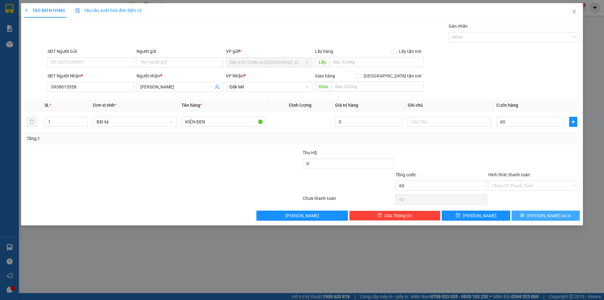
type input "60.000"
click at [538, 211] on button "[PERSON_NAME] và In" at bounding box center [545, 215] width 68 height 10
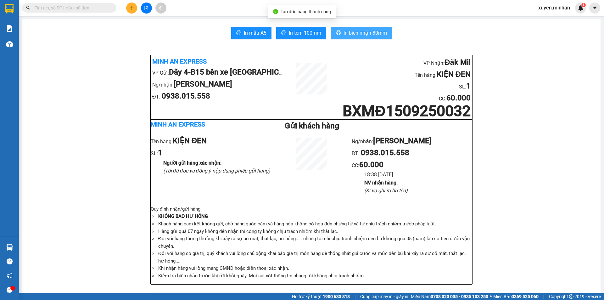
click at [349, 33] on span "In biên nhận 80mm" at bounding box center [364, 33] width 43 height 8
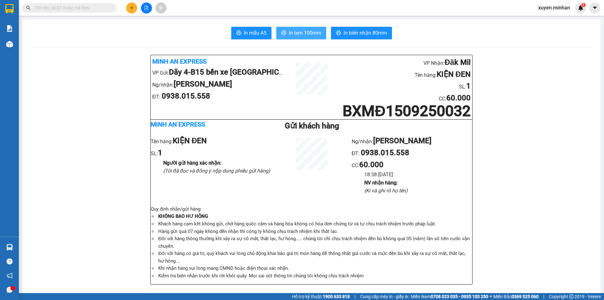
click at [289, 31] on span "In tem 100mm" at bounding box center [305, 33] width 32 height 8
click at [131, 6] on icon "plus" at bounding box center [132, 8] width 4 height 4
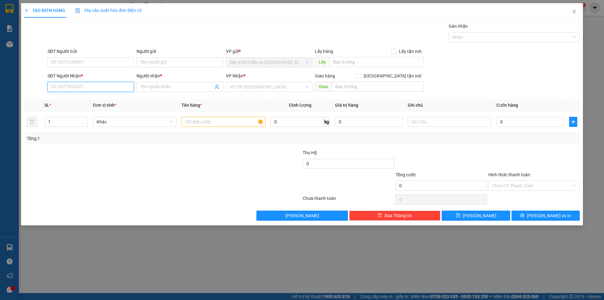
click at [90, 85] on input "SĐT Người Nhận *" at bounding box center [90, 87] width 86 height 10
click at [101, 95] on div "0819997775 - A TOÁN" at bounding box center [90, 99] width 86 height 10
type input "0819997775"
type input "A TOÁN"
type input "0819997775"
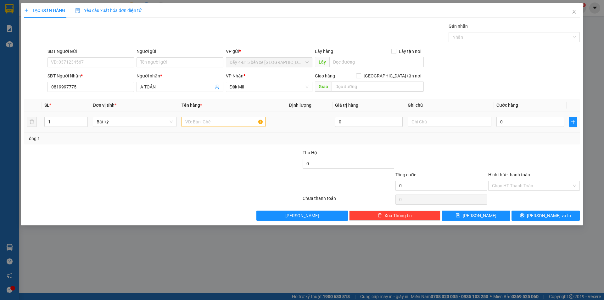
click at [207, 116] on div at bounding box center [223, 121] width 84 height 13
drag, startPoint x: 188, startPoint y: 117, endPoint x: 188, endPoint y: 122, distance: 5.0
click at [188, 119] on input "text" at bounding box center [223, 122] width 84 height 10
type input "TG"
click at [521, 121] on input "0" at bounding box center [530, 122] width 68 height 10
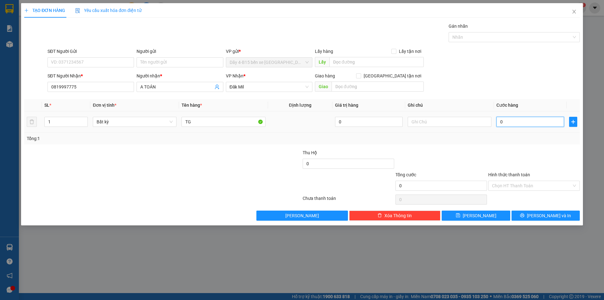
type input "4"
type input "40"
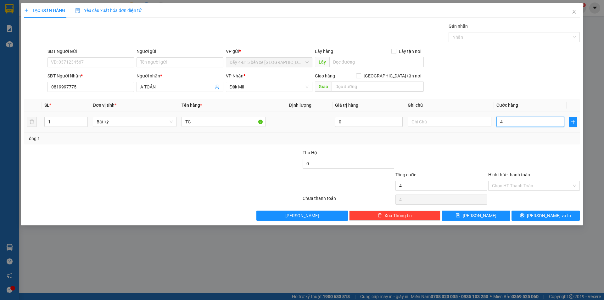
type input "40"
type input "40.000"
click at [528, 212] on button "[PERSON_NAME] và In" at bounding box center [545, 215] width 68 height 10
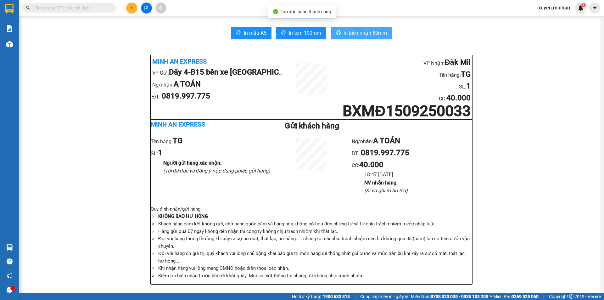
click at [371, 36] on span "In biên nhận 80mm" at bounding box center [364, 33] width 43 height 8
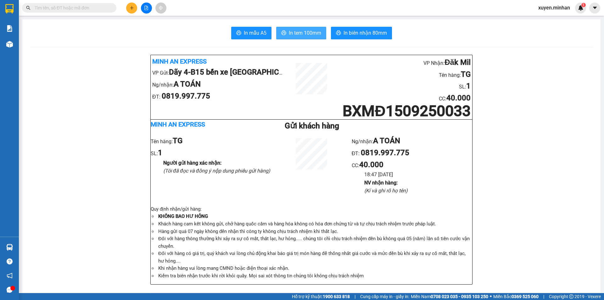
click at [294, 32] on span "In tem 100mm" at bounding box center [305, 33] width 32 height 8
click at [131, 10] on icon "plus" at bounding box center [132, 8] width 4 height 4
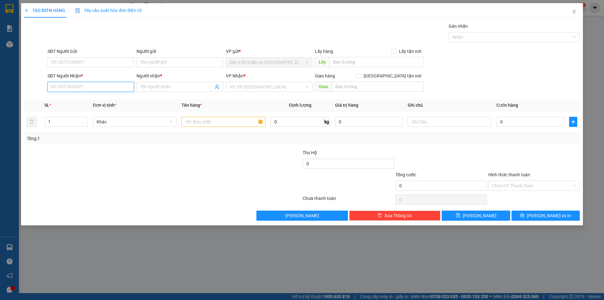
click at [78, 88] on input "SĐT Người Nhận *" at bounding box center [90, 87] width 86 height 10
click at [85, 98] on div "0969230909 - OANH QUỐC" at bounding box center [90, 99] width 79 height 7
type input "0969230909"
type input "OANH QUỐC"
checkbox input "true"
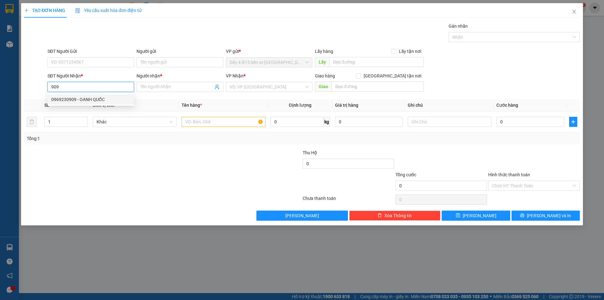
type input "TT"
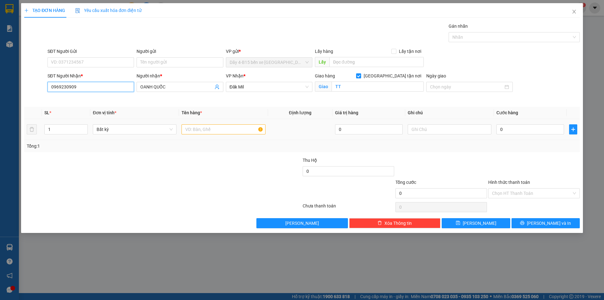
type input "0969230909"
click at [190, 129] on input "text" at bounding box center [223, 129] width 84 height 10
type input "DT"
click at [502, 131] on input "0" at bounding box center [530, 129] width 68 height 10
type input "1"
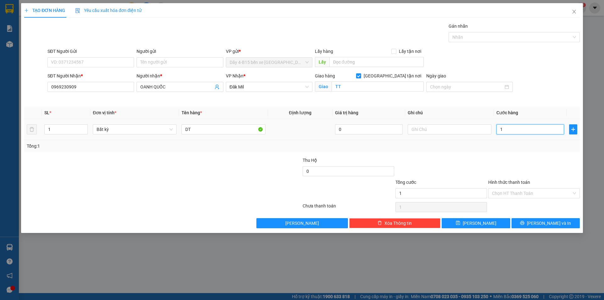
type input "1"
type input "10"
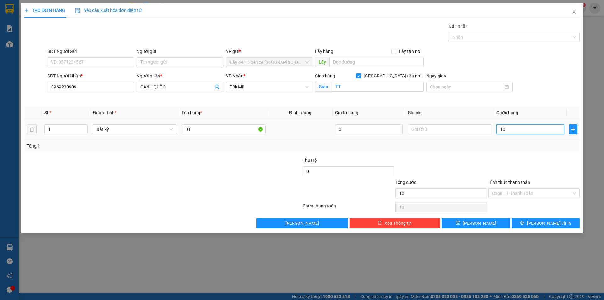
type input "100"
type input "100.000"
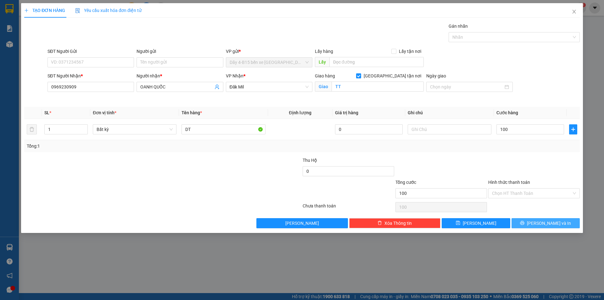
type input "100.000"
click at [545, 221] on span "[PERSON_NAME] và In" at bounding box center [549, 222] width 44 height 7
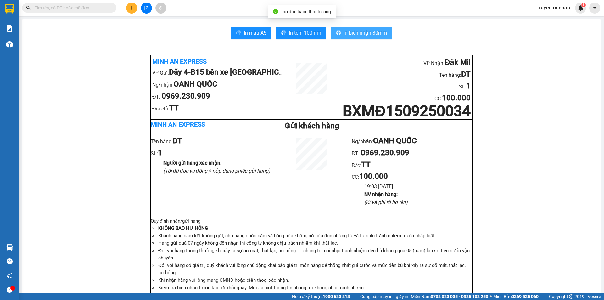
click at [370, 31] on span "In biên nhận 80mm" at bounding box center [364, 33] width 43 height 8
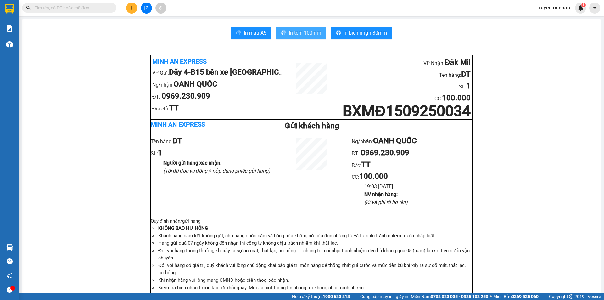
click at [296, 33] on span "In tem 100mm" at bounding box center [305, 33] width 32 height 8
click at [132, 8] on icon "plus" at bounding box center [132, 8] width 4 height 4
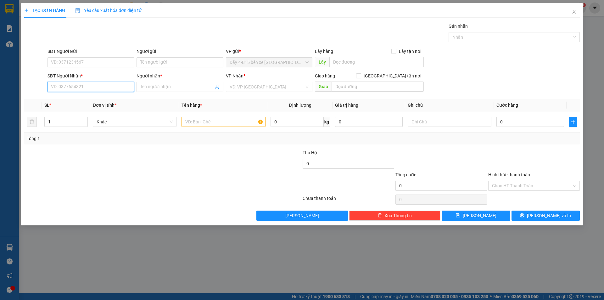
click at [96, 88] on input "SĐT Người Nhận *" at bounding box center [90, 87] width 86 height 10
type input "0969800320"
click at [83, 98] on div "0969800320 - THƯƠNG" at bounding box center [90, 99] width 79 height 7
type input "THƯƠNG"
type input "0969800320"
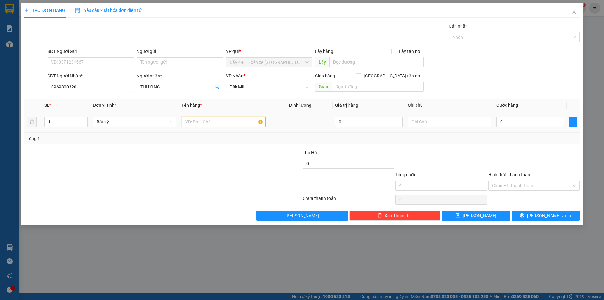
click at [192, 123] on input "text" at bounding box center [223, 122] width 84 height 10
type input "BỌC"
click at [515, 119] on input "0" at bounding box center [530, 122] width 68 height 10
type input "3"
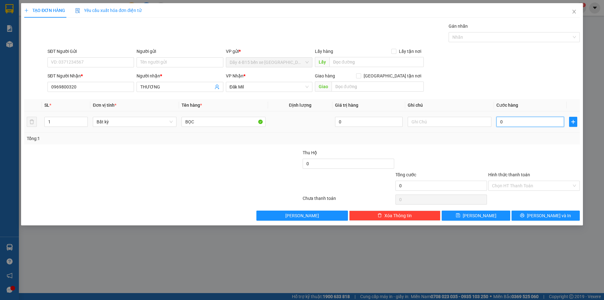
type input "3"
type input "30"
type input "30.000"
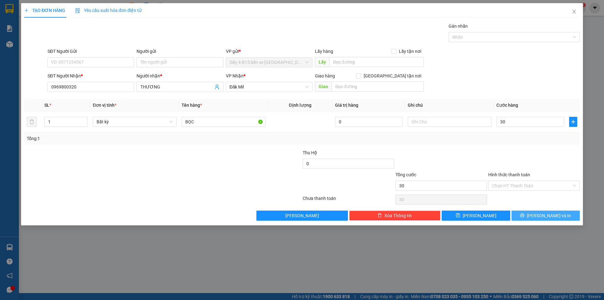
type input "30.000"
click at [540, 214] on span "[PERSON_NAME] và In" at bounding box center [549, 215] width 44 height 7
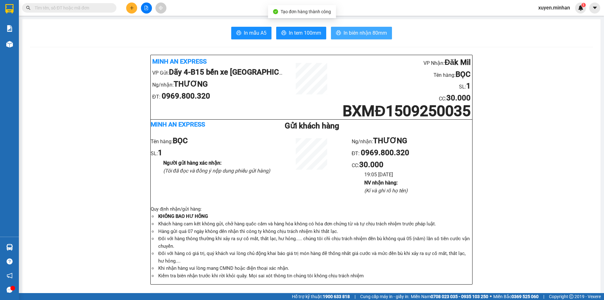
click at [347, 31] on span "In biên nhận 80mm" at bounding box center [364, 33] width 43 height 8
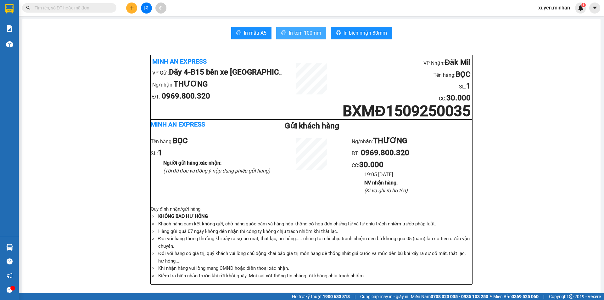
click at [291, 30] on span "In tem 100mm" at bounding box center [305, 33] width 32 height 8
